Goal: Transaction & Acquisition: Purchase product/service

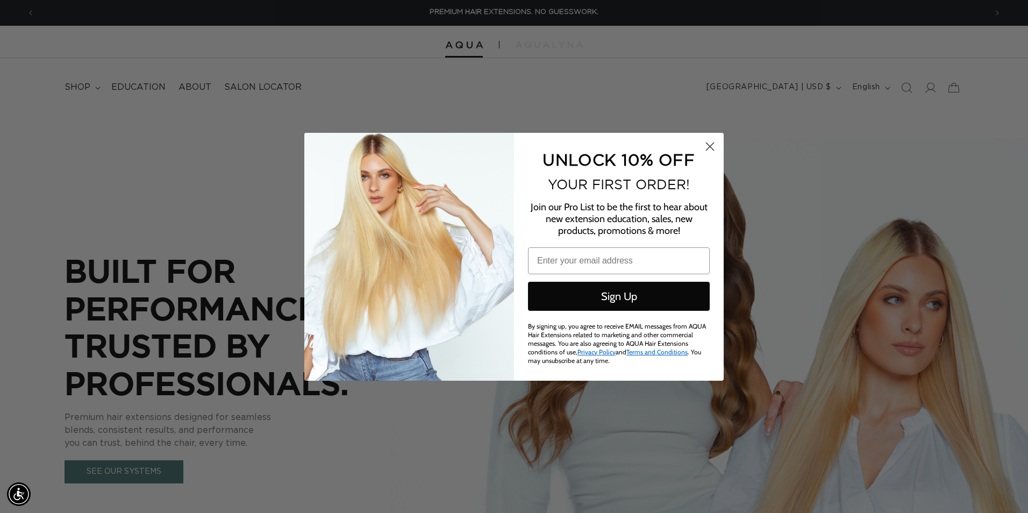
click at [713, 146] on circle "Close dialog" at bounding box center [710, 146] width 18 height 18
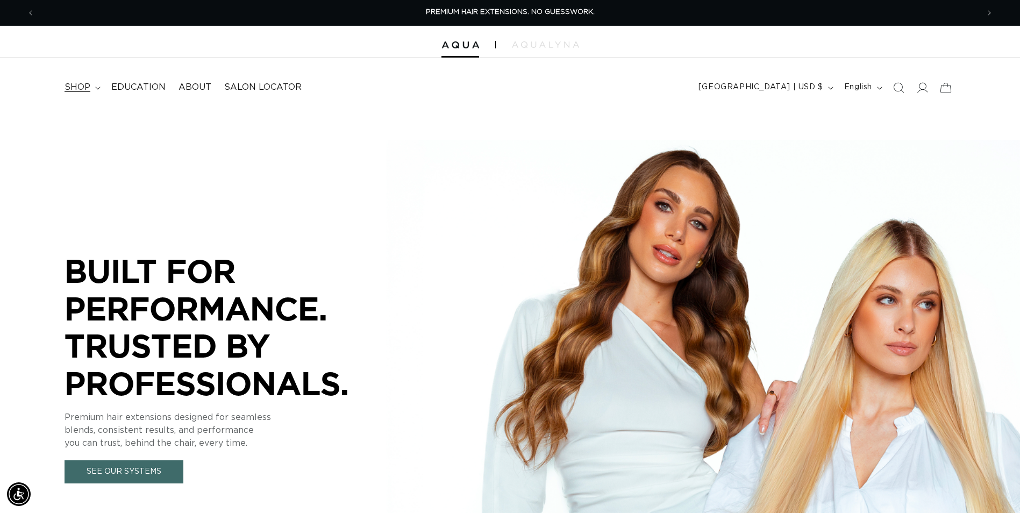
click at [96, 87] on icon at bounding box center [97, 88] width 5 height 3
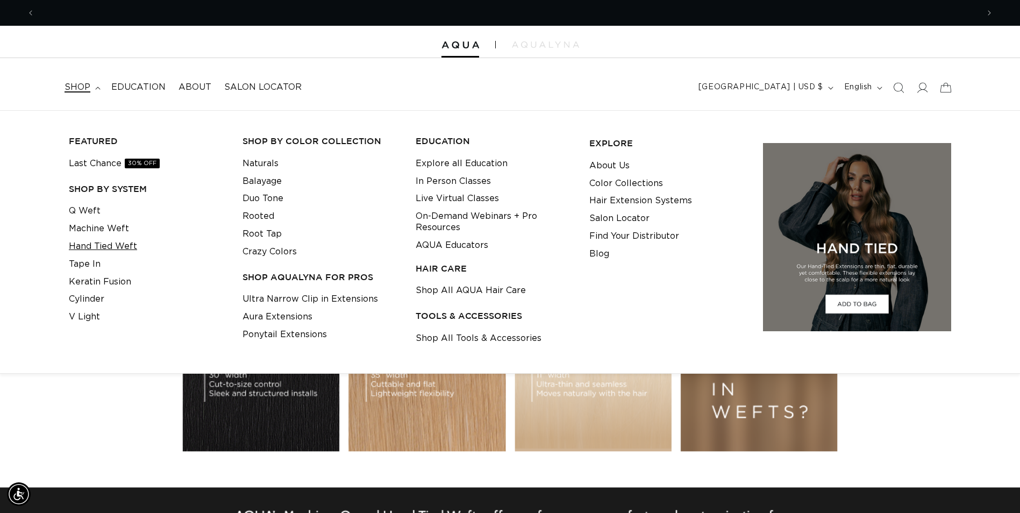
scroll to position [0, 1887]
click at [102, 242] on link "Hand Tied Weft" at bounding box center [103, 247] width 68 height 18
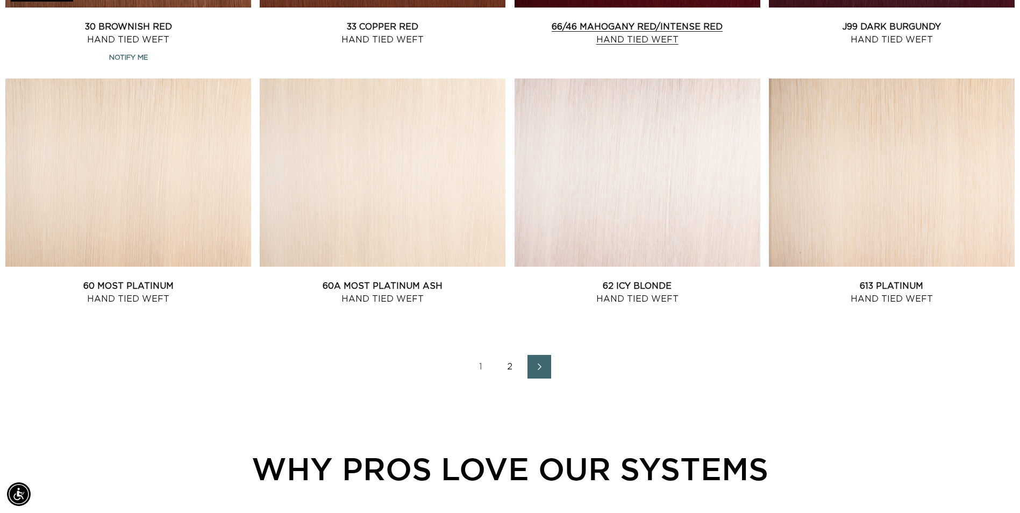
scroll to position [1398, 0]
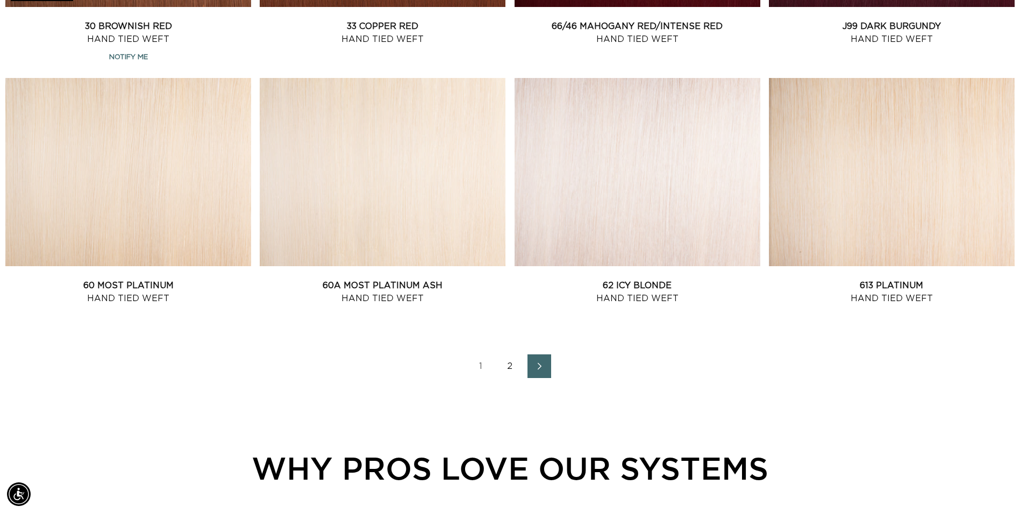
click at [534, 368] on icon "Next page" at bounding box center [540, 366] width 14 height 8
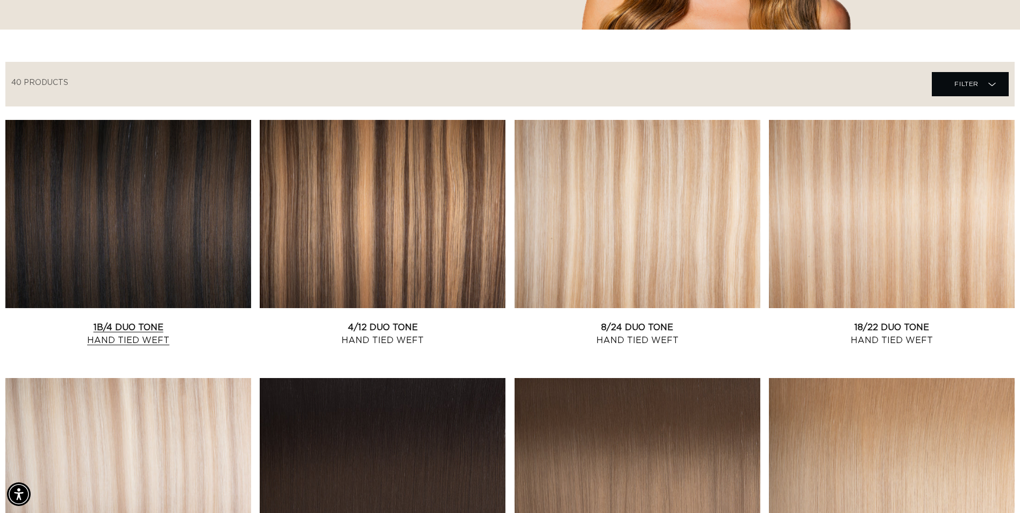
scroll to position [0, 1887]
click at [97, 321] on link "1B/4 Duo Tone Hand Tied Weft" at bounding box center [128, 334] width 246 height 26
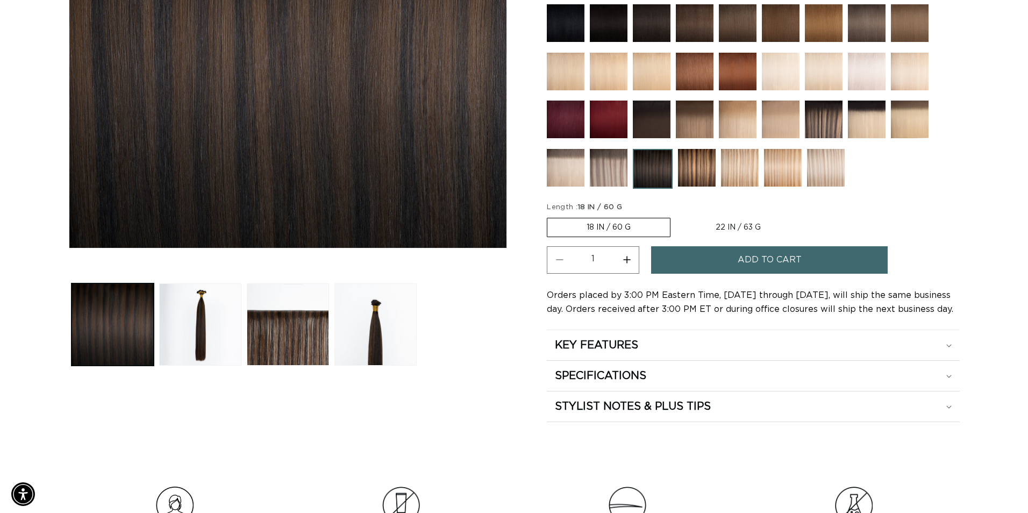
scroll to position [0, 1887]
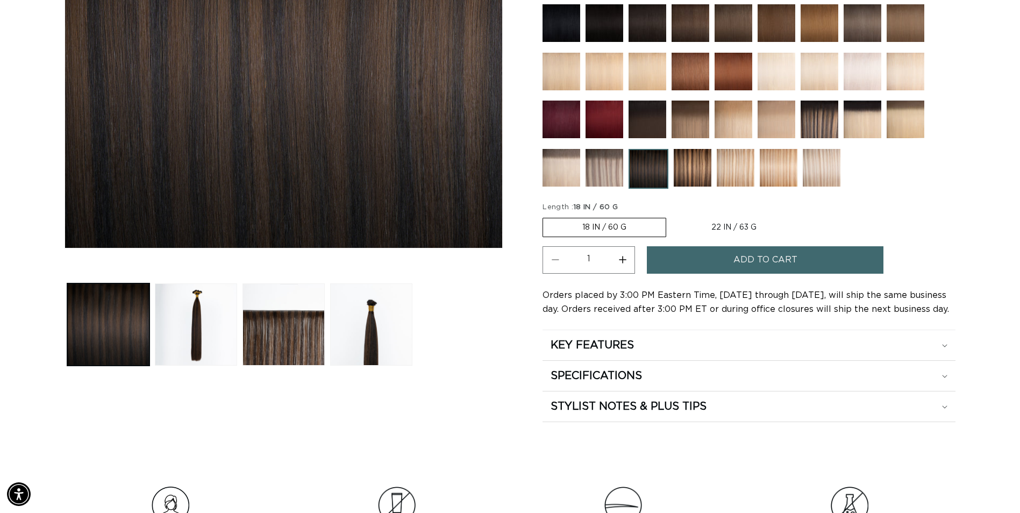
click at [688, 259] on button "Add to cart" at bounding box center [765, 259] width 237 height 27
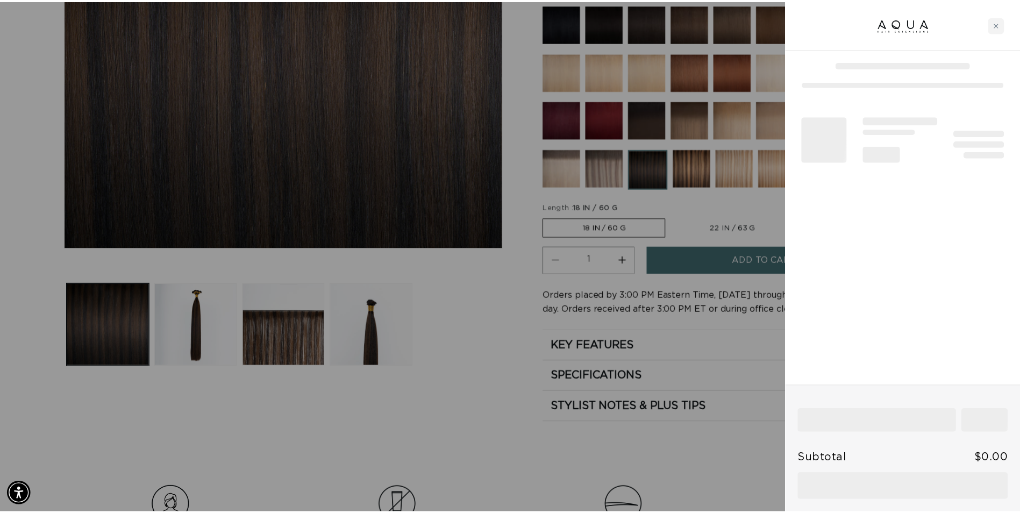
scroll to position [0, 0]
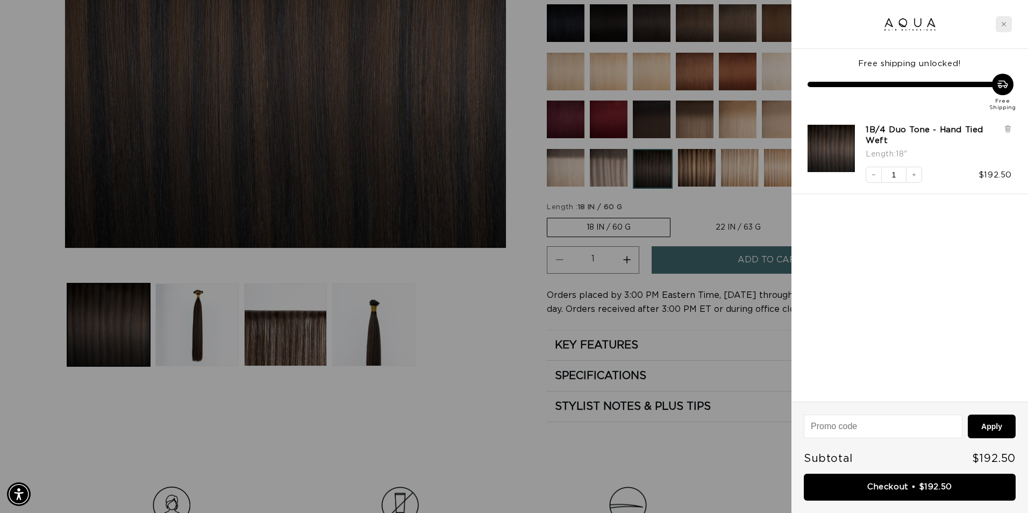
click at [1002, 24] on icon "Close cart" at bounding box center [1003, 24] width 5 height 5
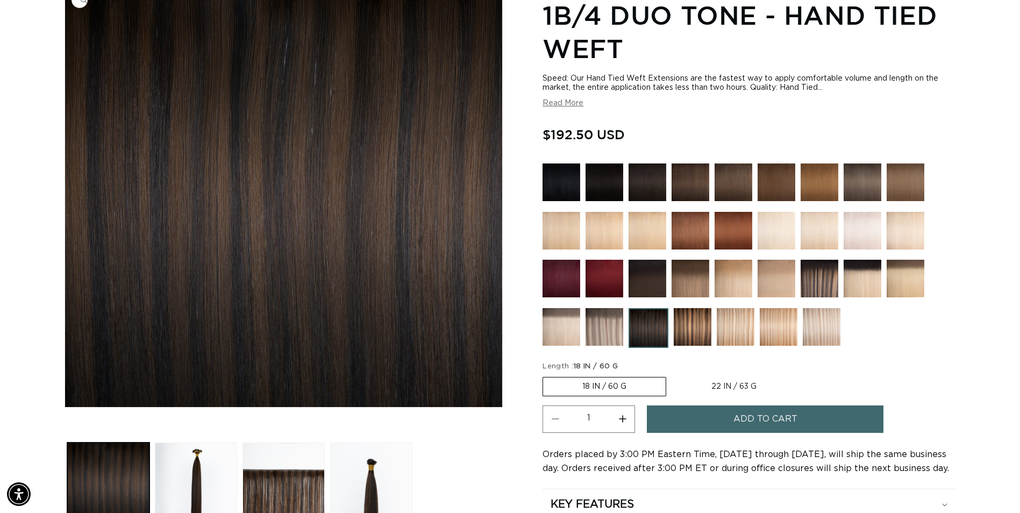
scroll to position [0, 944]
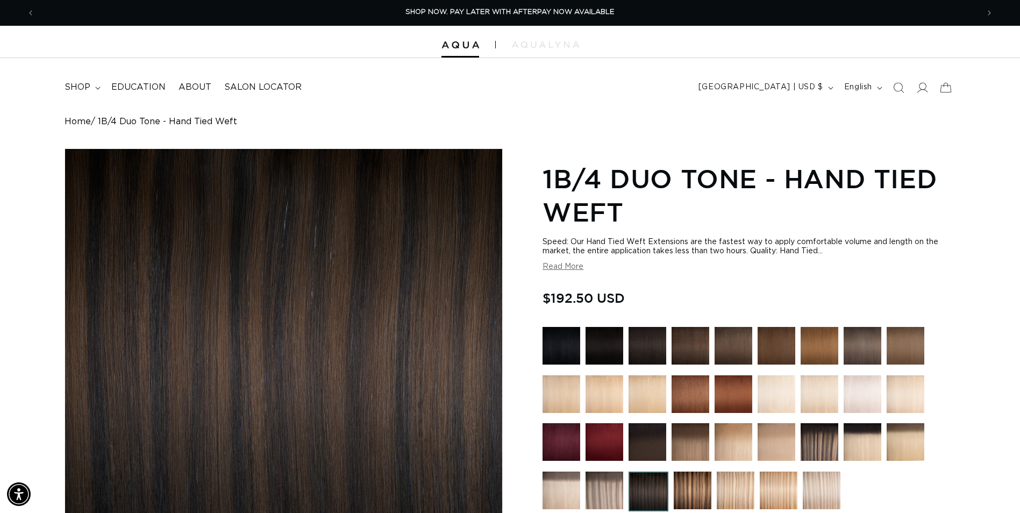
click at [571, 348] on img at bounding box center [561, 346] width 38 height 38
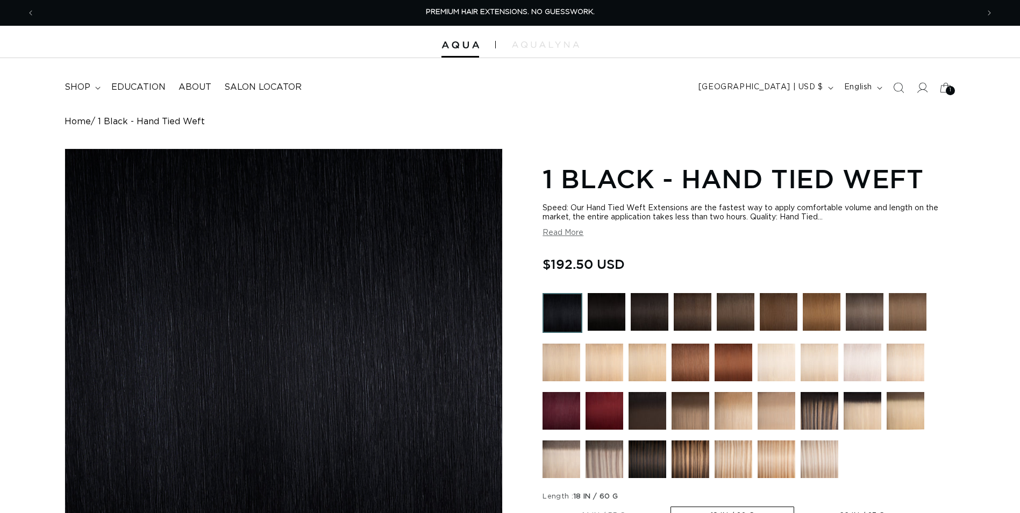
click at [610, 310] on img at bounding box center [607, 312] width 38 height 38
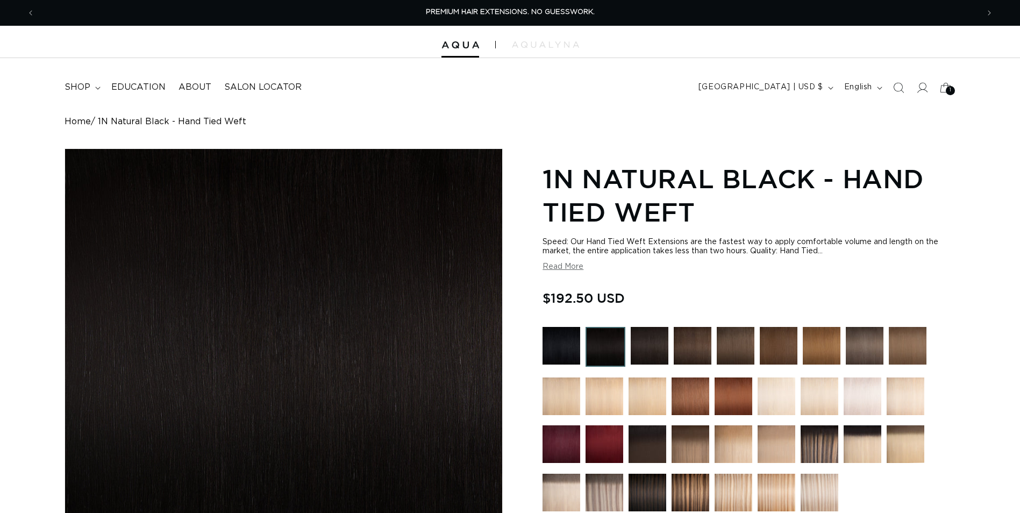
click at [645, 339] on img at bounding box center [650, 346] width 38 height 38
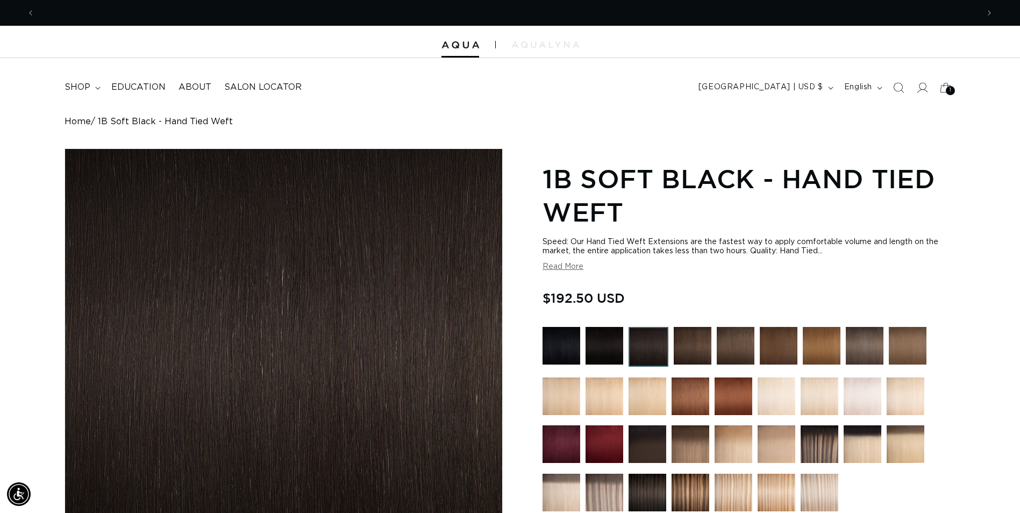
scroll to position [0, 944]
click at [609, 338] on img at bounding box center [605, 346] width 38 height 38
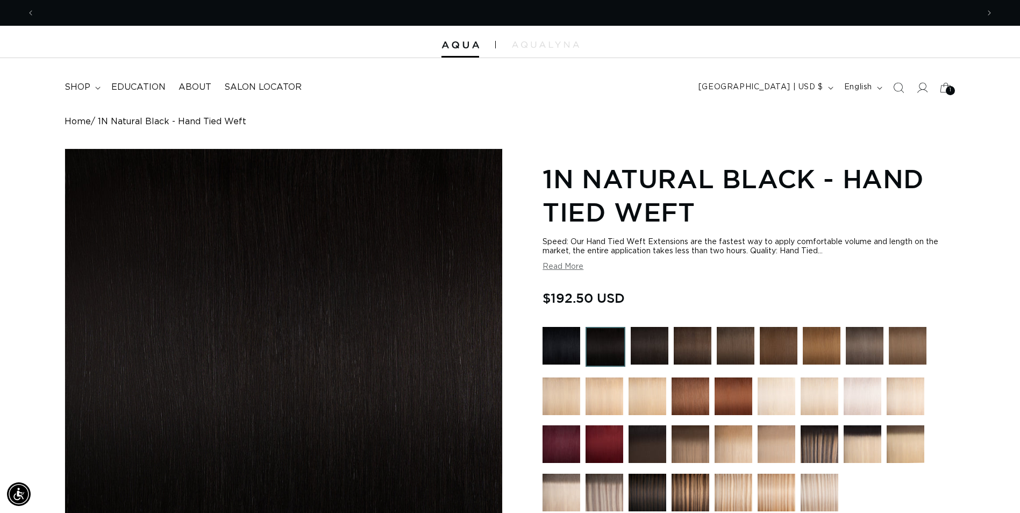
scroll to position [0, 1887]
click at [686, 345] on img at bounding box center [693, 346] width 38 height 38
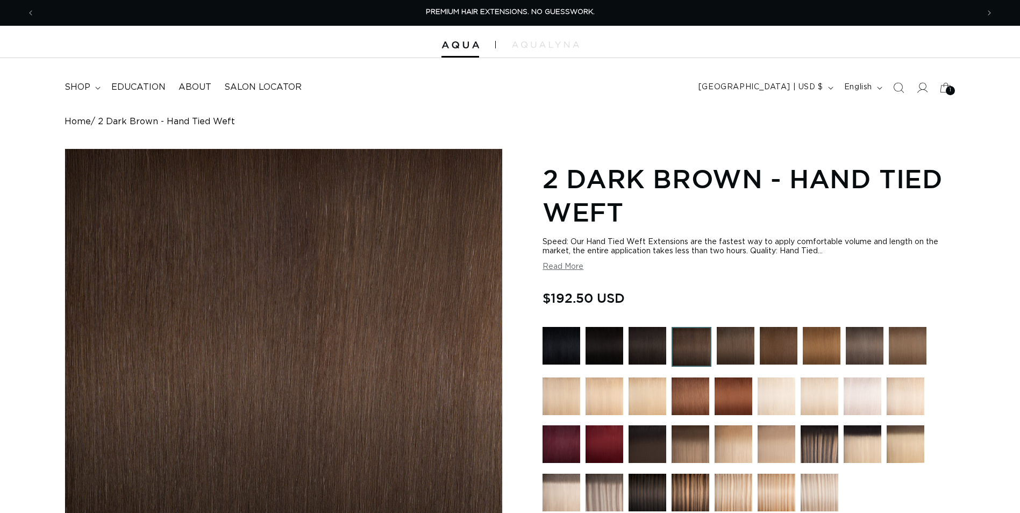
click at [645, 347] on img at bounding box center [648, 346] width 38 height 38
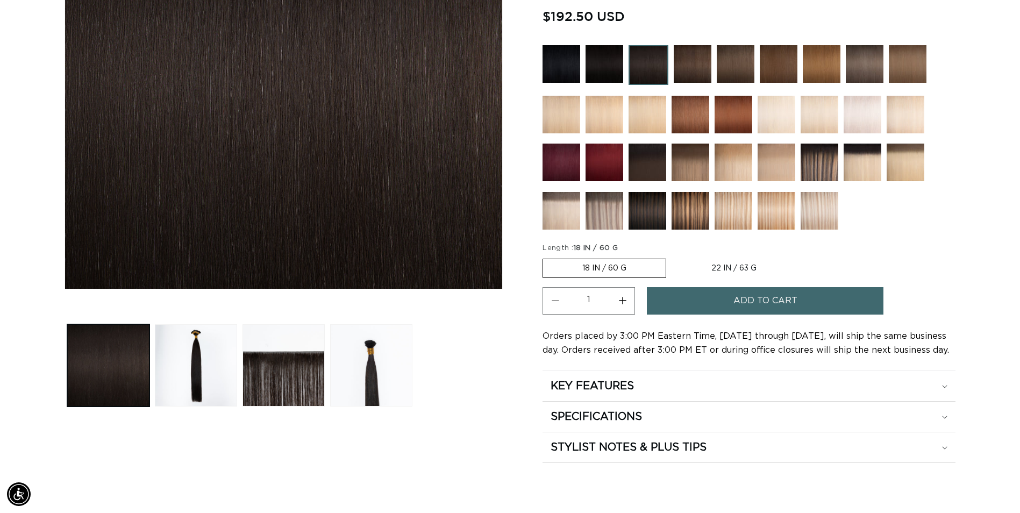
scroll to position [323, 0]
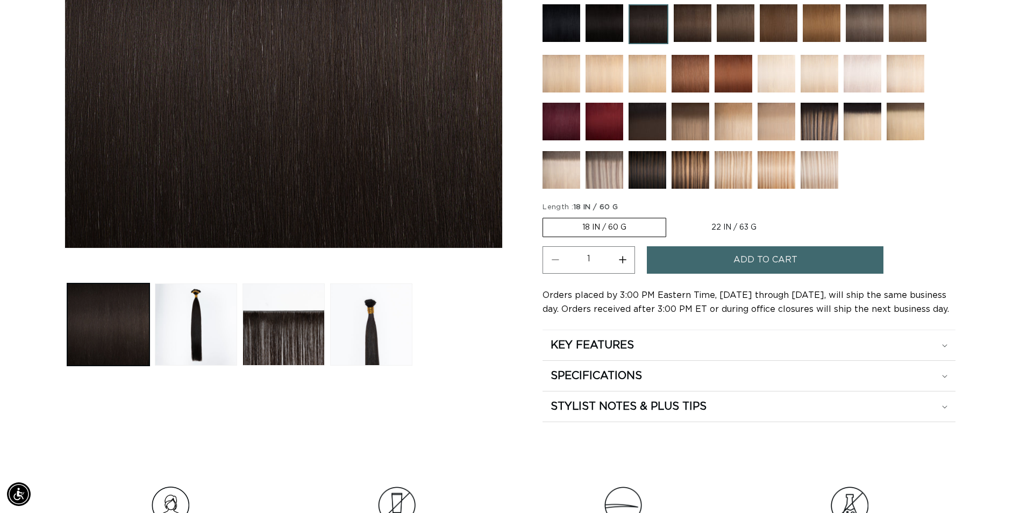
click at [756, 371] on div "SPECIFICATIONS" at bounding box center [749, 376] width 397 height 14
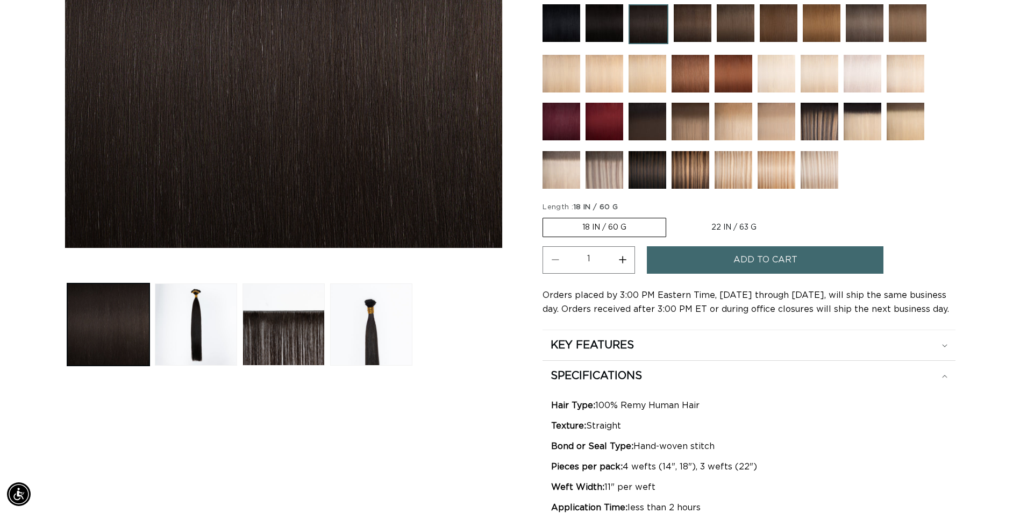
click at [694, 255] on button "Add to cart" at bounding box center [765, 259] width 237 height 27
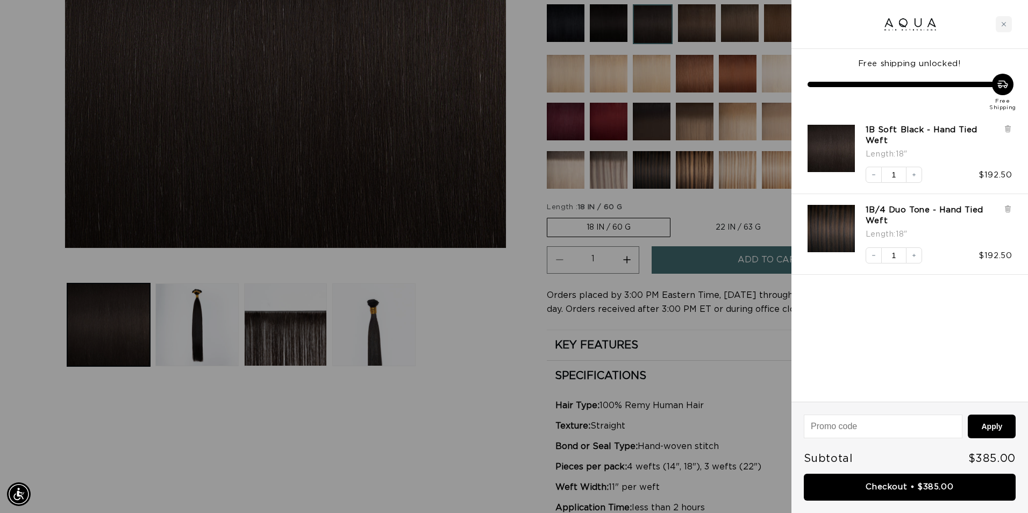
scroll to position [0, 0]
click at [912, 483] on link "Checkout • $385.00" at bounding box center [910, 487] width 212 height 27
